Goal: Task Accomplishment & Management: Use online tool/utility

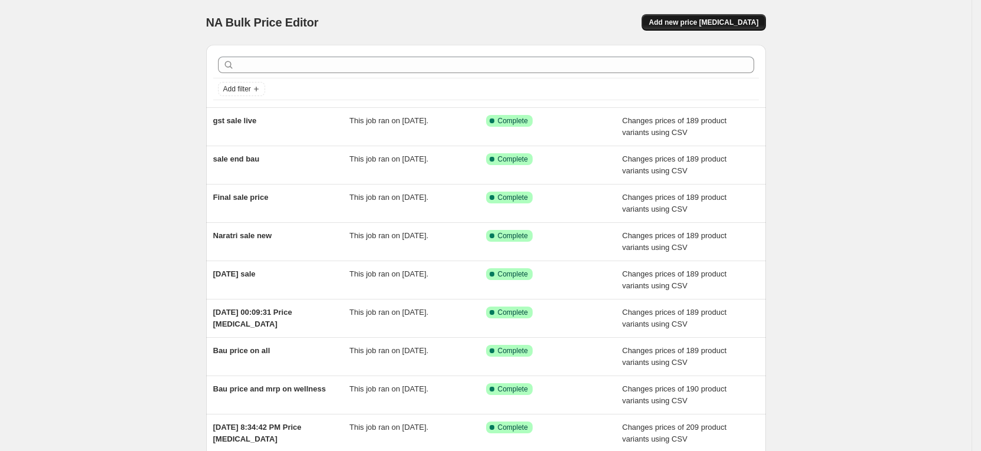
click at [708, 24] on span "Add new price [MEDICAL_DATA]" at bounding box center [704, 22] width 110 height 9
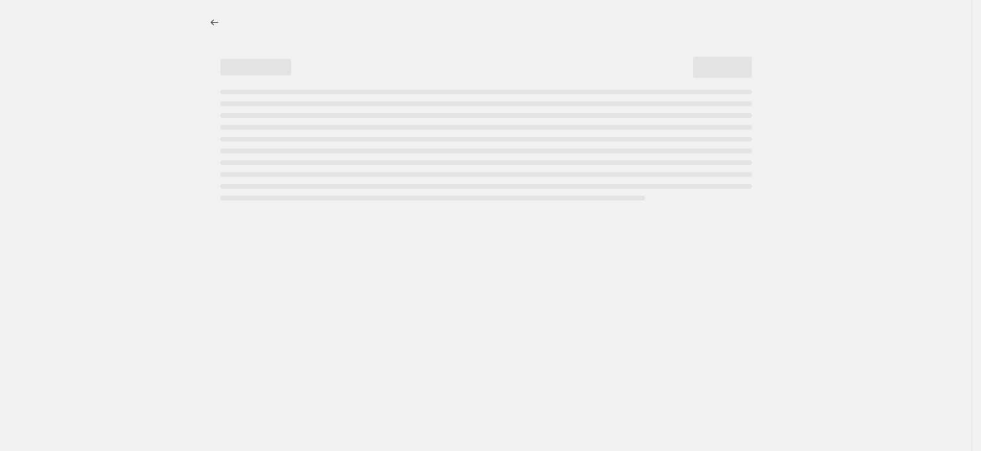
select select "percentage"
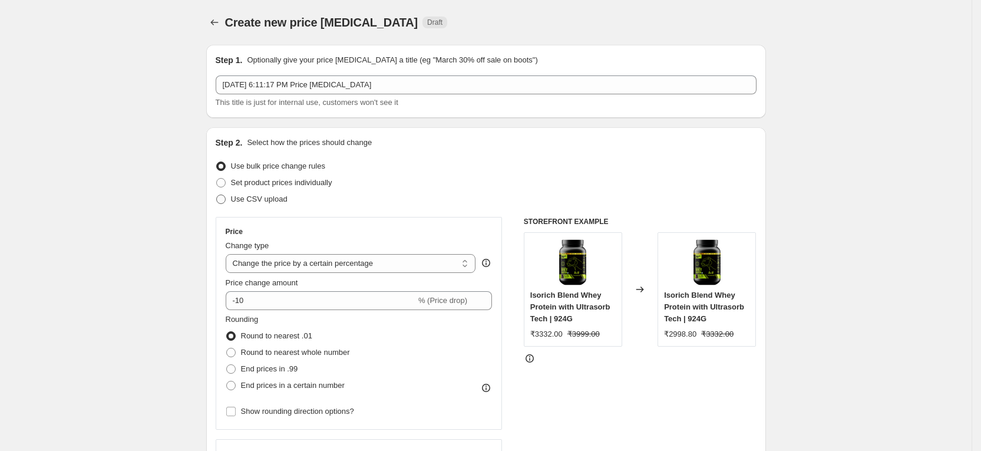
click at [274, 204] on span "Use CSV upload" at bounding box center [259, 199] width 57 height 12
click at [217, 195] on input "Use CSV upload" at bounding box center [216, 195] width 1 height 1
radio input "true"
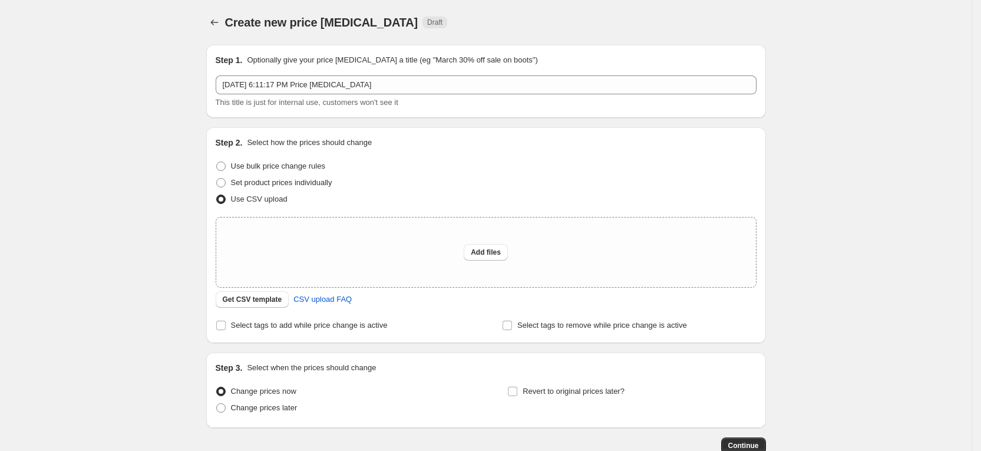
scroll to position [62, 0]
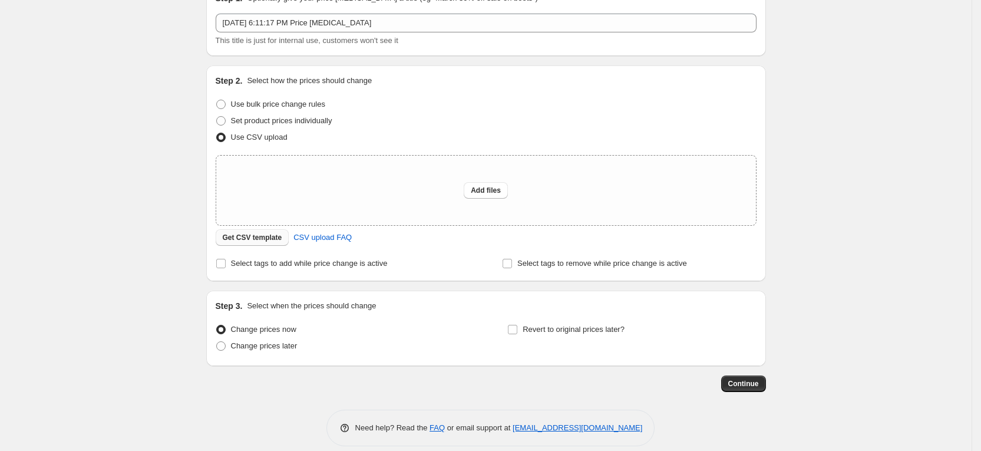
click at [272, 235] on span "Get CSV template" at bounding box center [253, 237] width 60 height 9
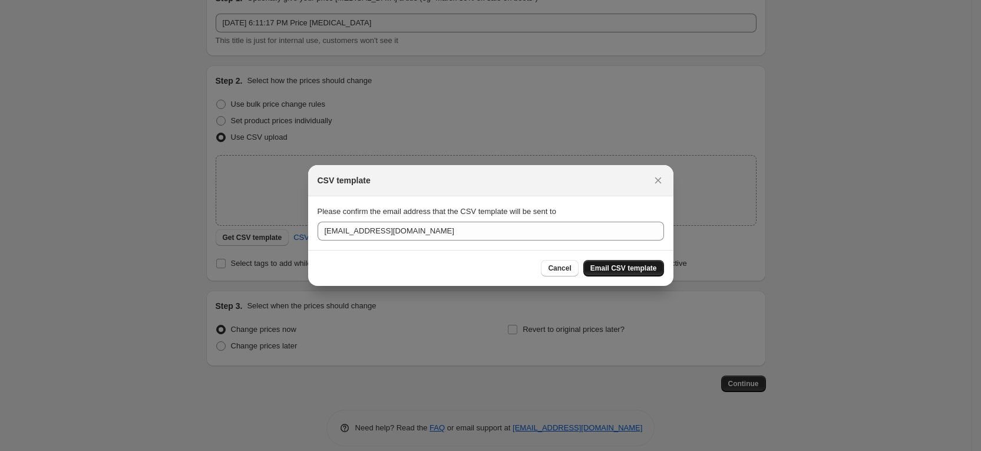
click at [610, 261] on button "Email CSV template" at bounding box center [624, 268] width 81 height 17
